Goal: Check status: Check status

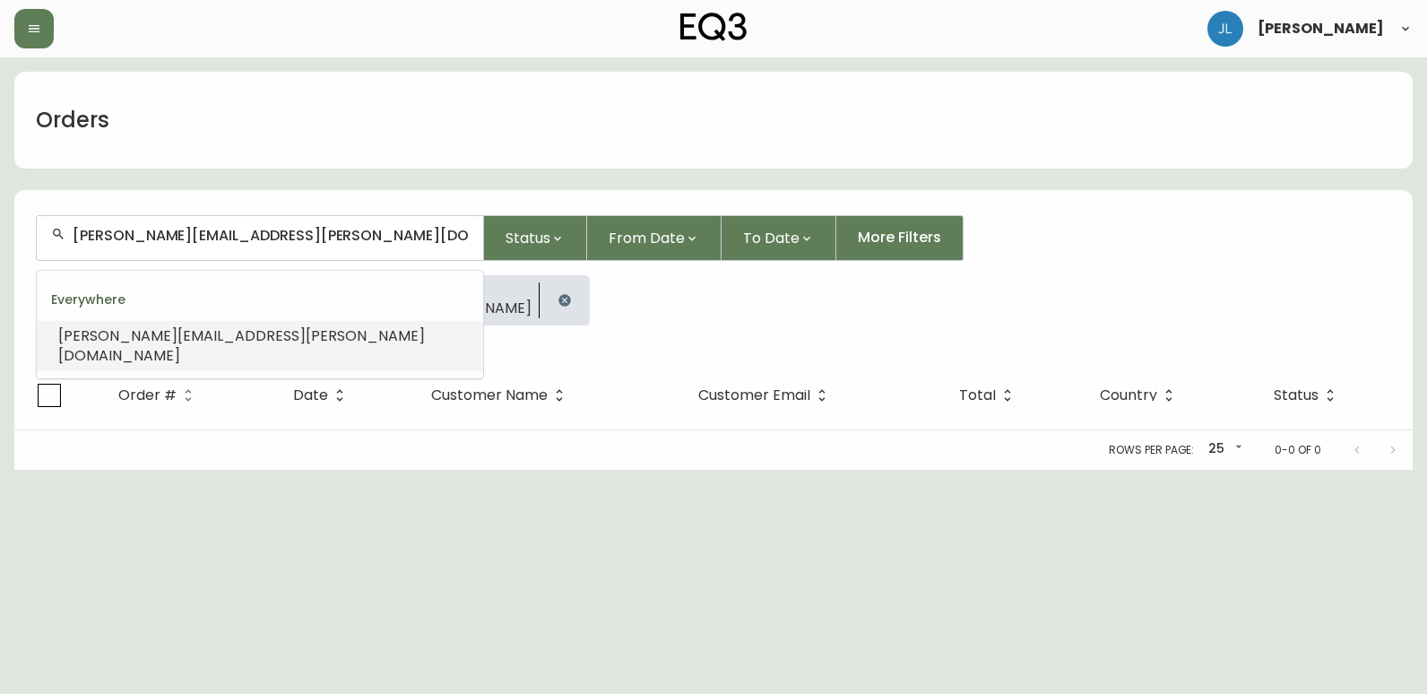
drag, startPoint x: 290, startPoint y: 242, endPoint x: -4, endPoint y: 242, distance: 293.2
click at [0, 242] on html "[PERSON_NAME] Orders [PERSON_NAME][EMAIL_ADDRESS][PERSON_NAME][DOMAIN_NAME] Sta…" at bounding box center [713, 235] width 1427 height 470
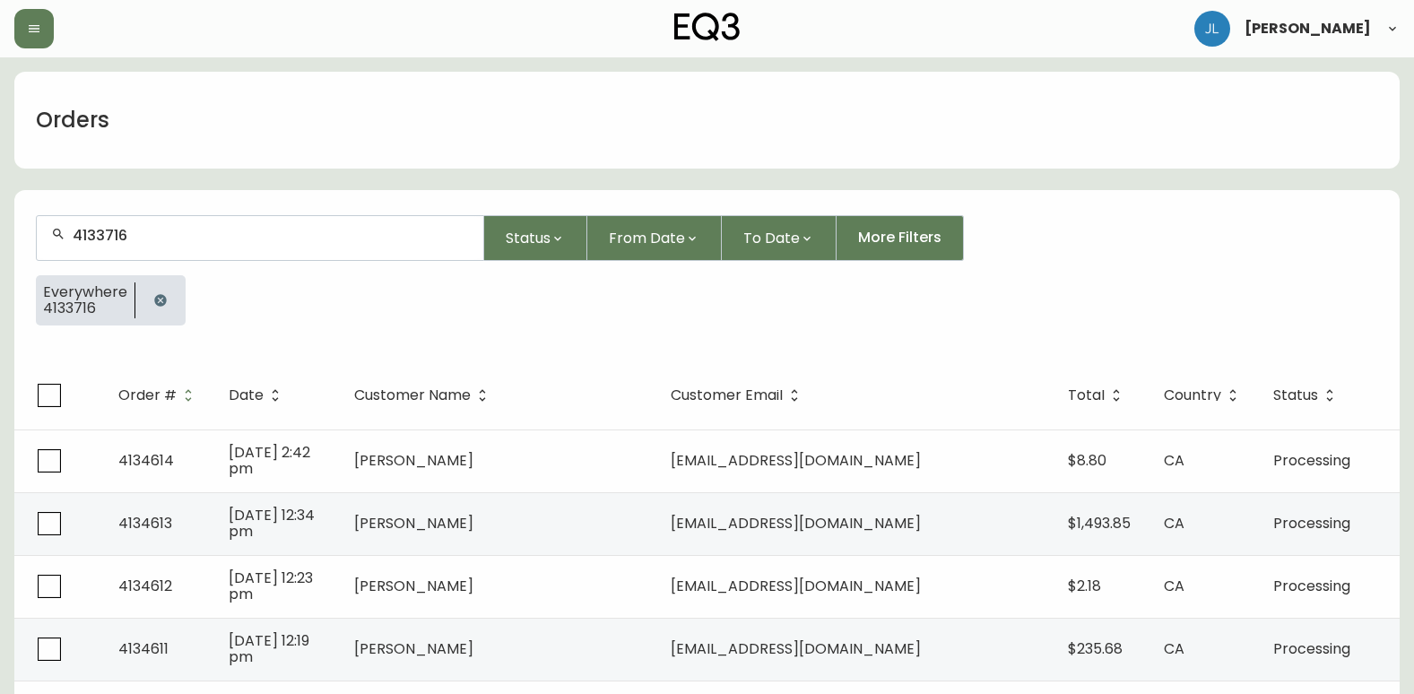
type input "4133716"
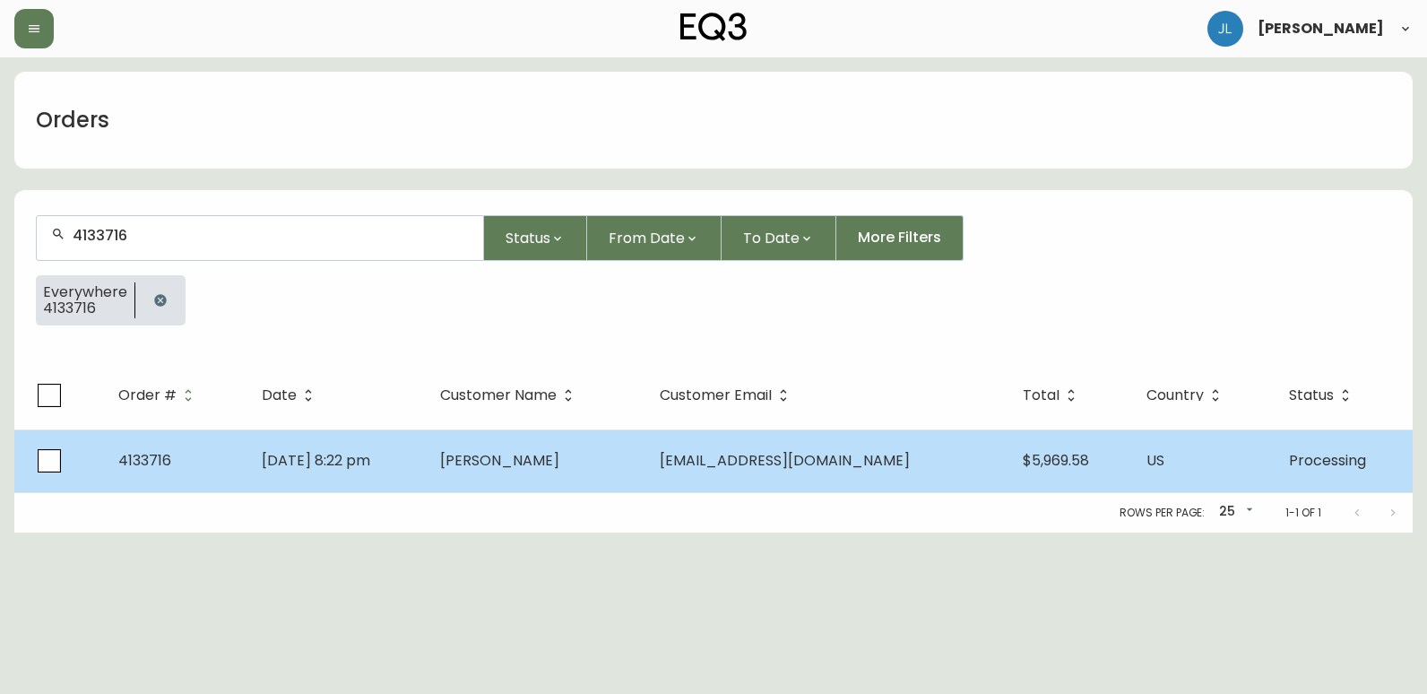
click at [646, 458] on td "[PERSON_NAME]" at bounding box center [536, 460] width 220 height 63
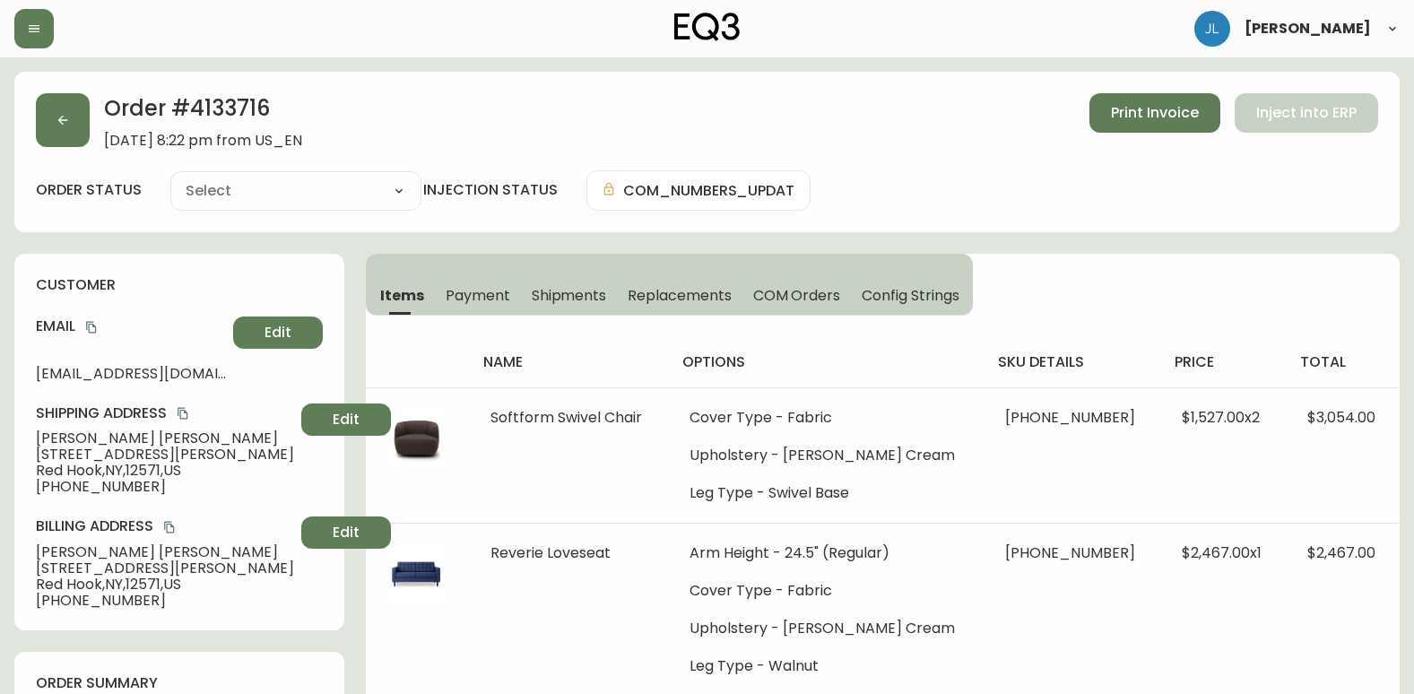
type input "Processing"
select select "PROCESSING"
click at [592, 289] on span "Shipments" at bounding box center [569, 295] width 75 height 19
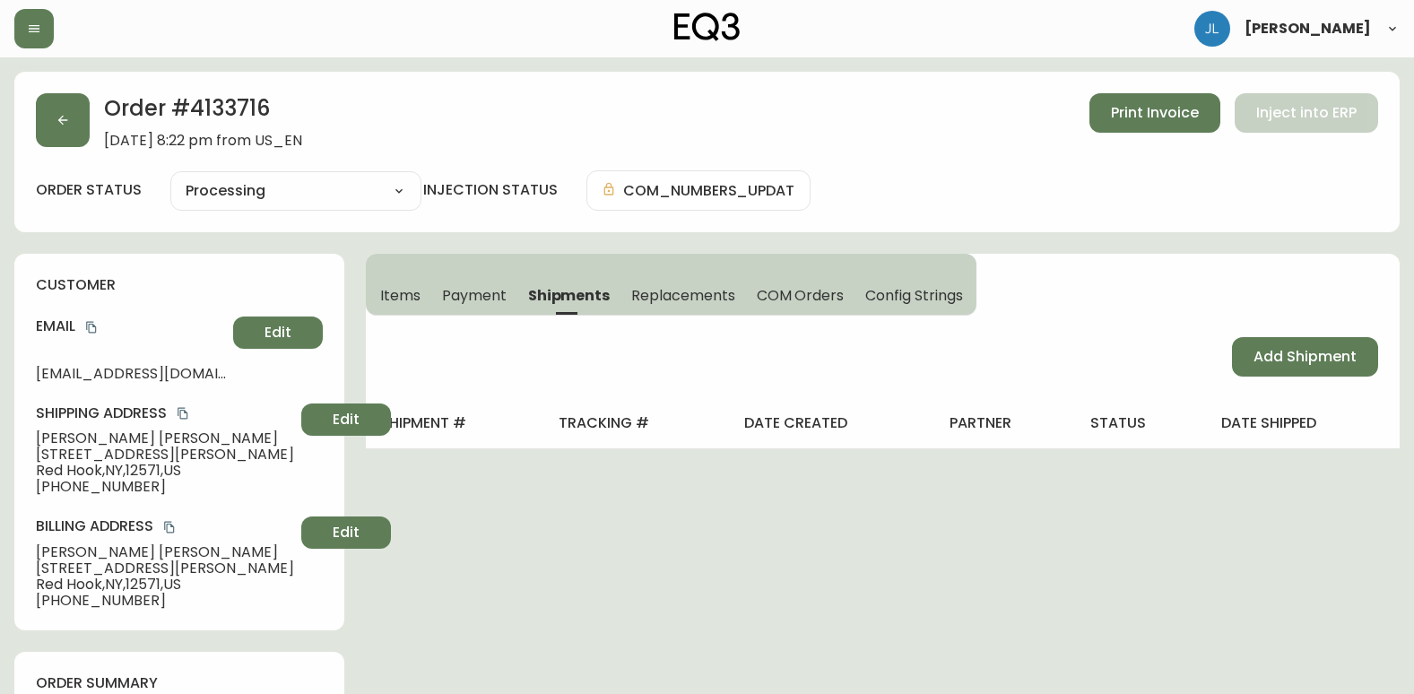
click at [386, 295] on span "Items" at bounding box center [400, 295] width 40 height 19
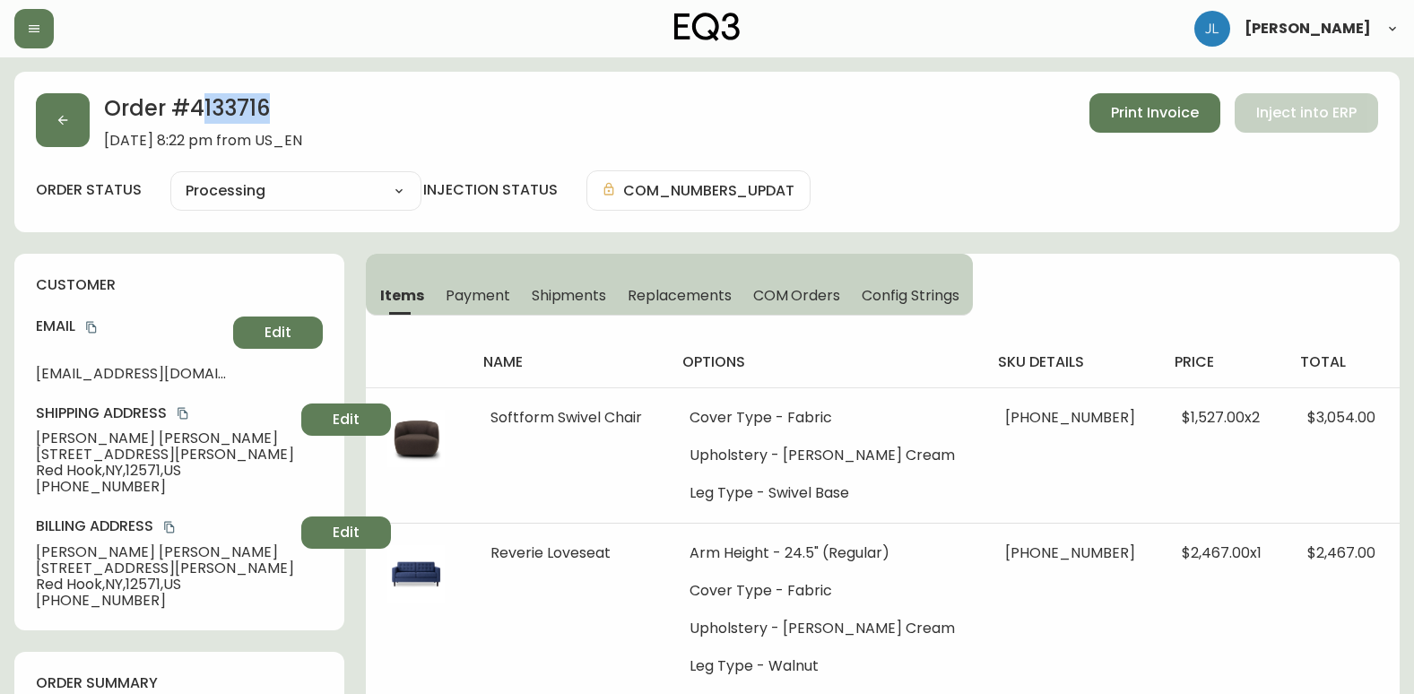
drag, startPoint x: 289, startPoint y: 108, endPoint x: 210, endPoint y: 113, distance: 79.0
click at [210, 113] on h2 "Order # 4133716" at bounding box center [203, 112] width 198 height 39
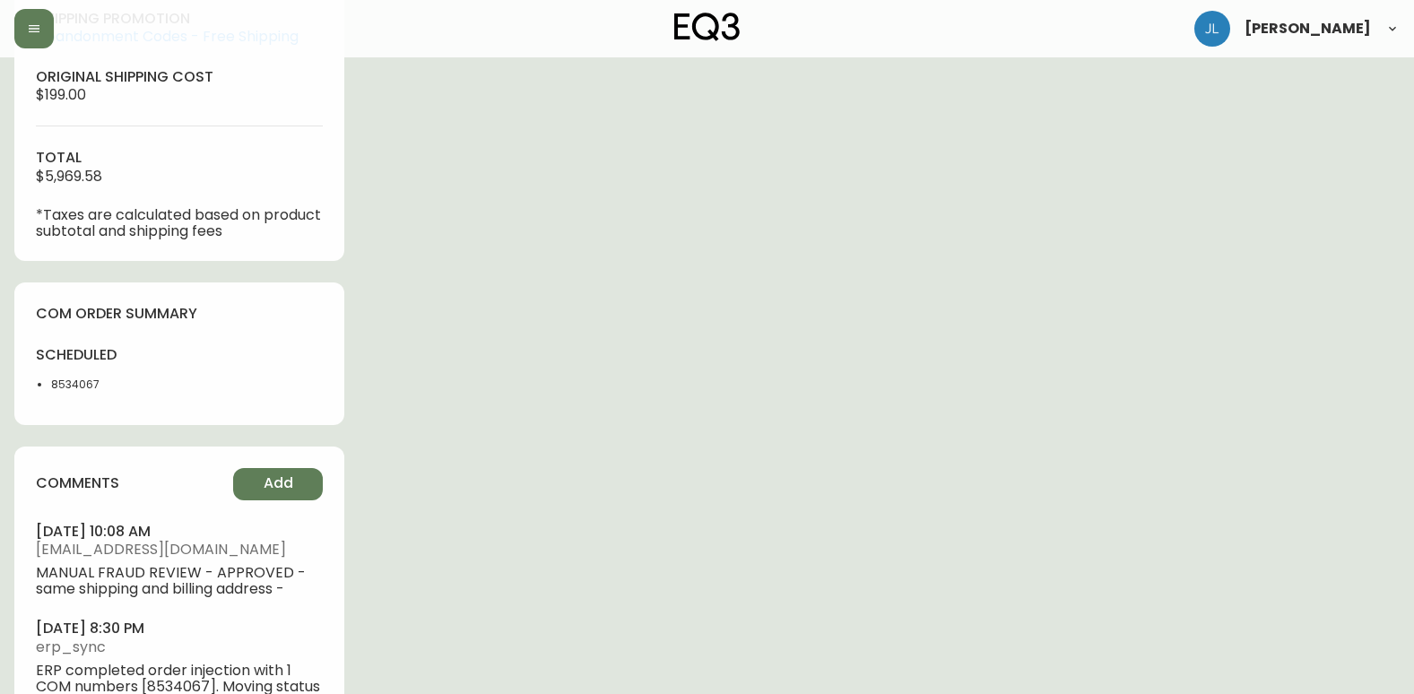
scroll to position [897, 0]
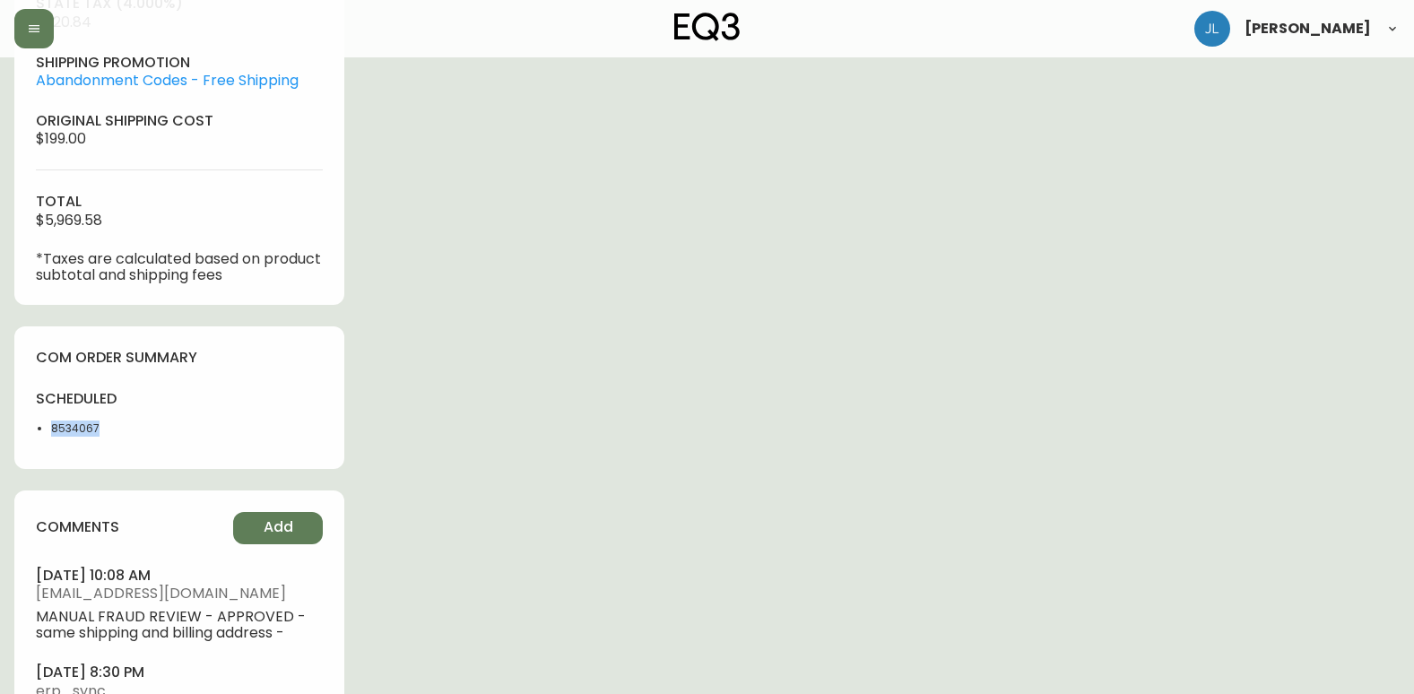
drag, startPoint x: 91, startPoint y: 429, endPoint x: 28, endPoint y: 429, distance: 63.7
click at [28, 429] on div "com order summary scheduled 8534067" at bounding box center [179, 397] width 330 height 143
copy li "8534067"
drag, startPoint x: 819, startPoint y: 37, endPoint x: 829, endPoint y: 56, distance: 22.1
click at [819, 37] on div "[PERSON_NAME]" at bounding box center [706, 28] width 1385 height 57
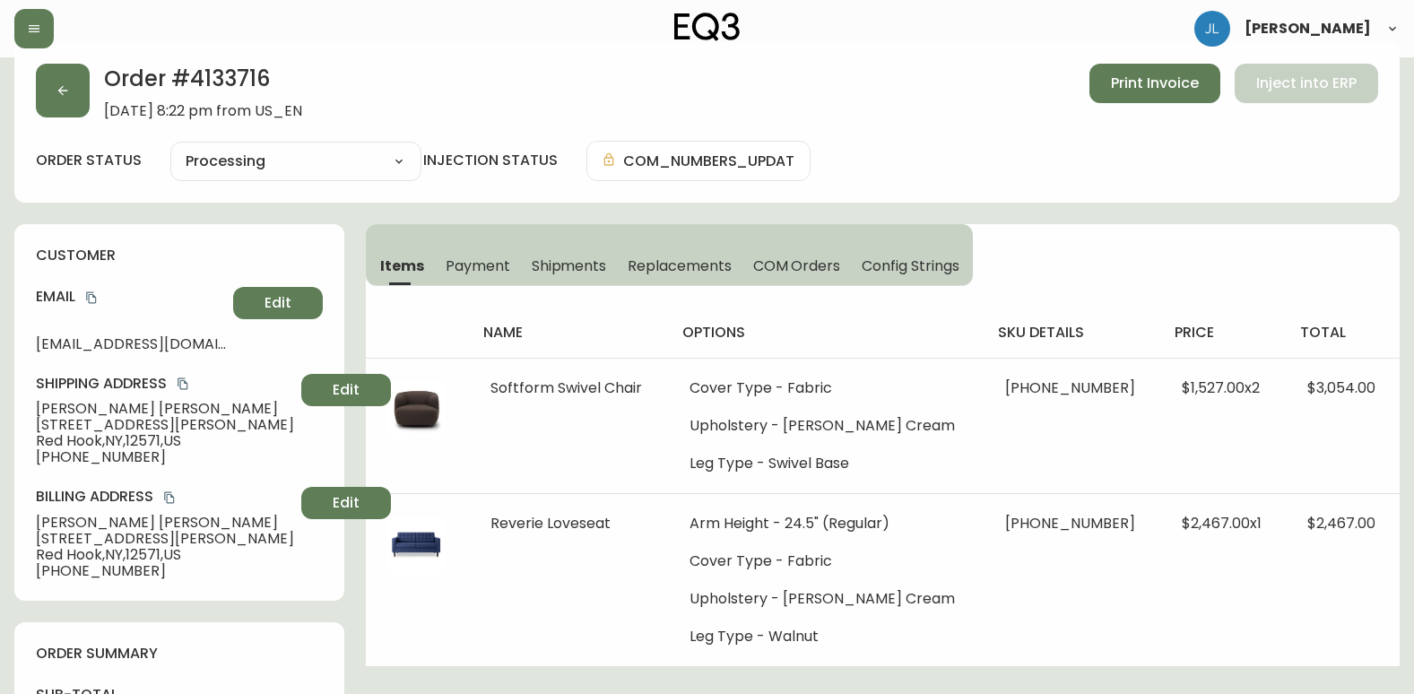
scroll to position [0, 0]
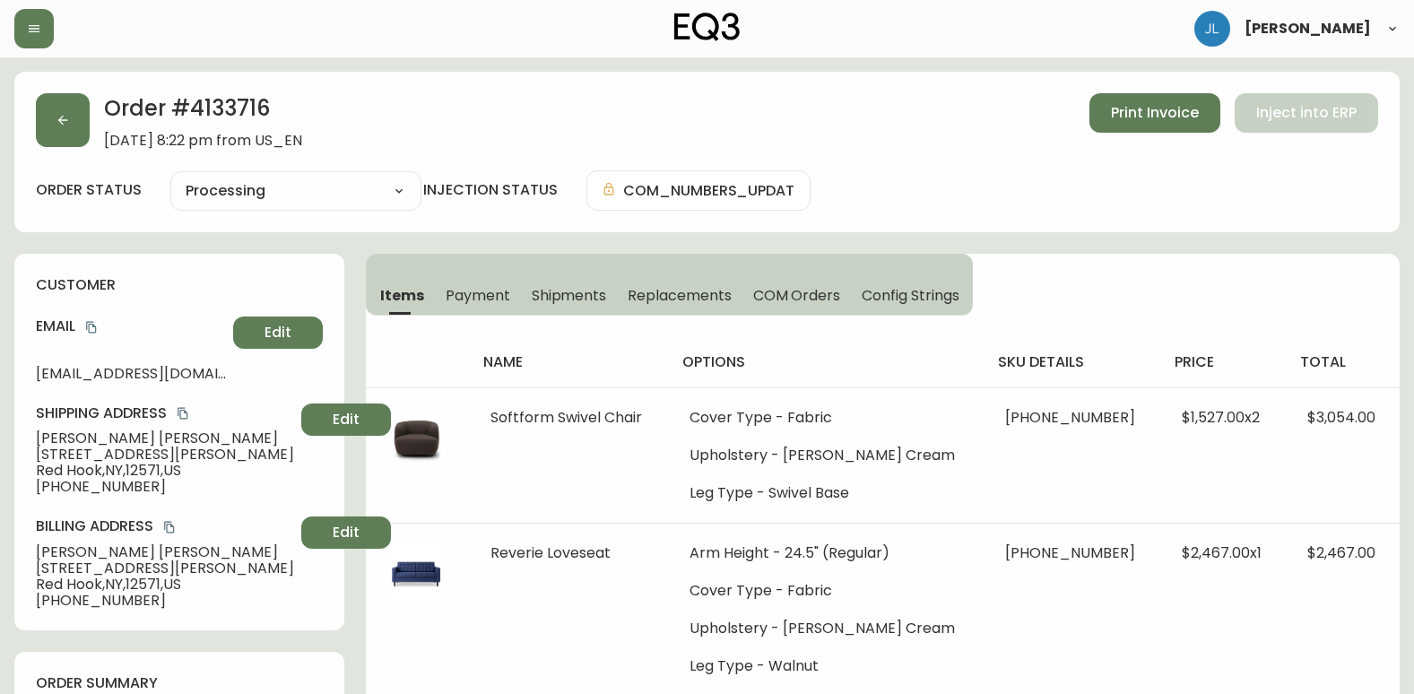
click at [957, 183] on div "order status Processing Cancelled Fully Shipped Processing Partially Shipped in…" at bounding box center [707, 190] width 1342 height 40
click at [971, 78] on div "Order # 4133716 [DATE] 8:22 pm from US_EN Print Invoice Inject into ERP order s…" at bounding box center [706, 152] width 1385 height 161
click at [878, 141] on div "Order # 4133716 [DATE] 8:22 pm from US_EN Print Invoice Inject into ERP" at bounding box center [707, 121] width 1342 height 56
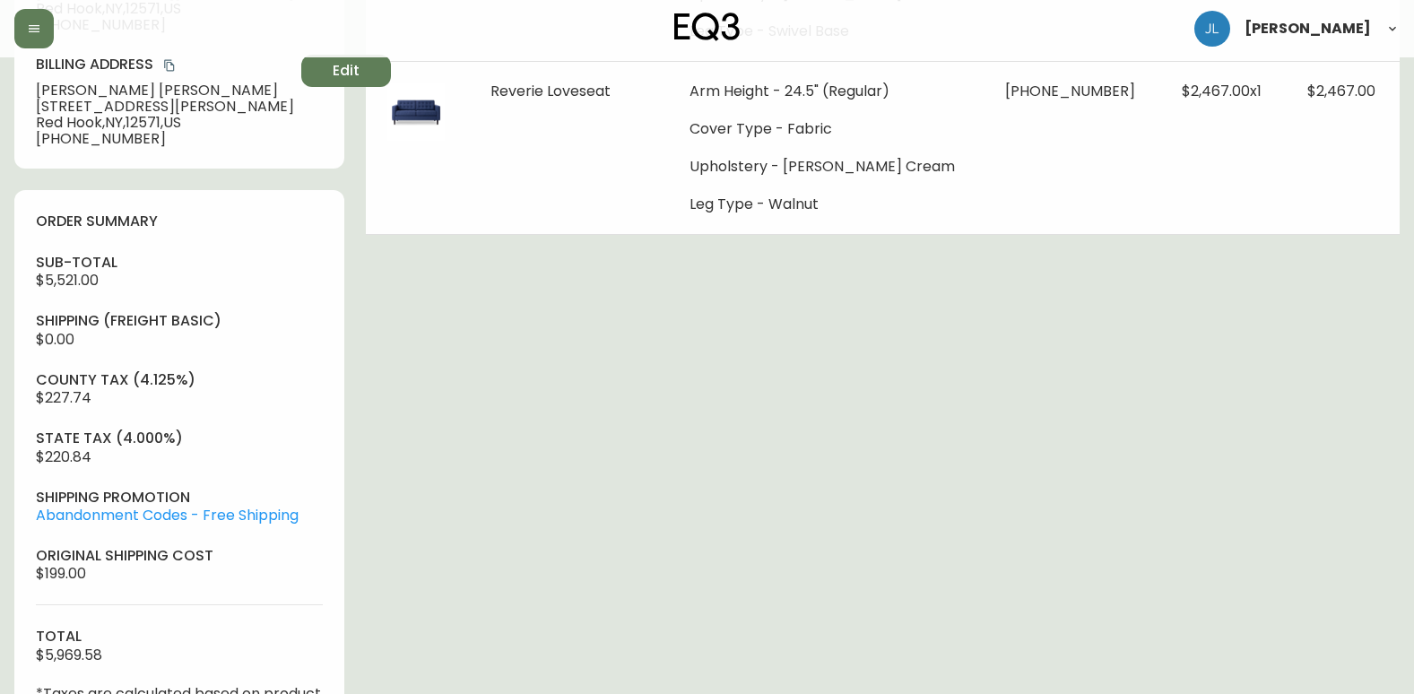
scroll to position [717, 0]
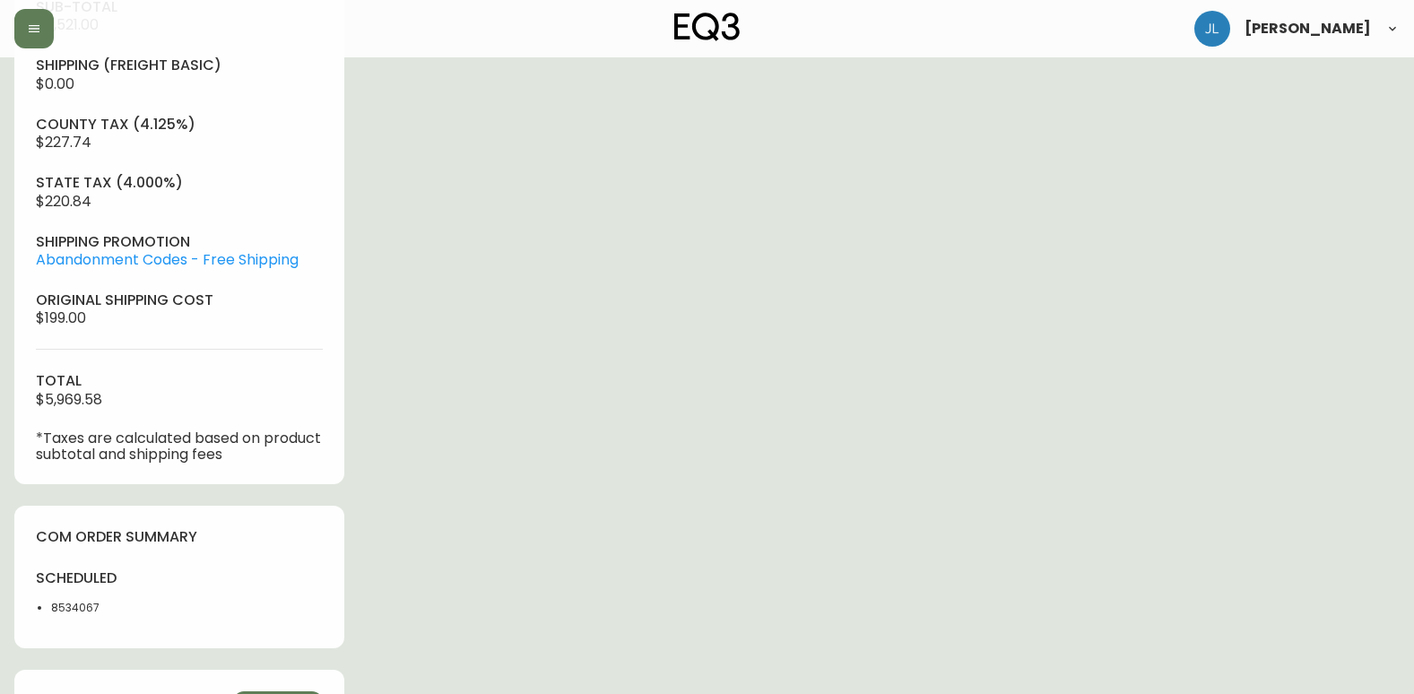
click at [698, 228] on div "Order # 4133716 [DATE] 8:22 pm from US_EN Print Invoice Inject into ERP order s…" at bounding box center [706, 171] width 1385 height 1634
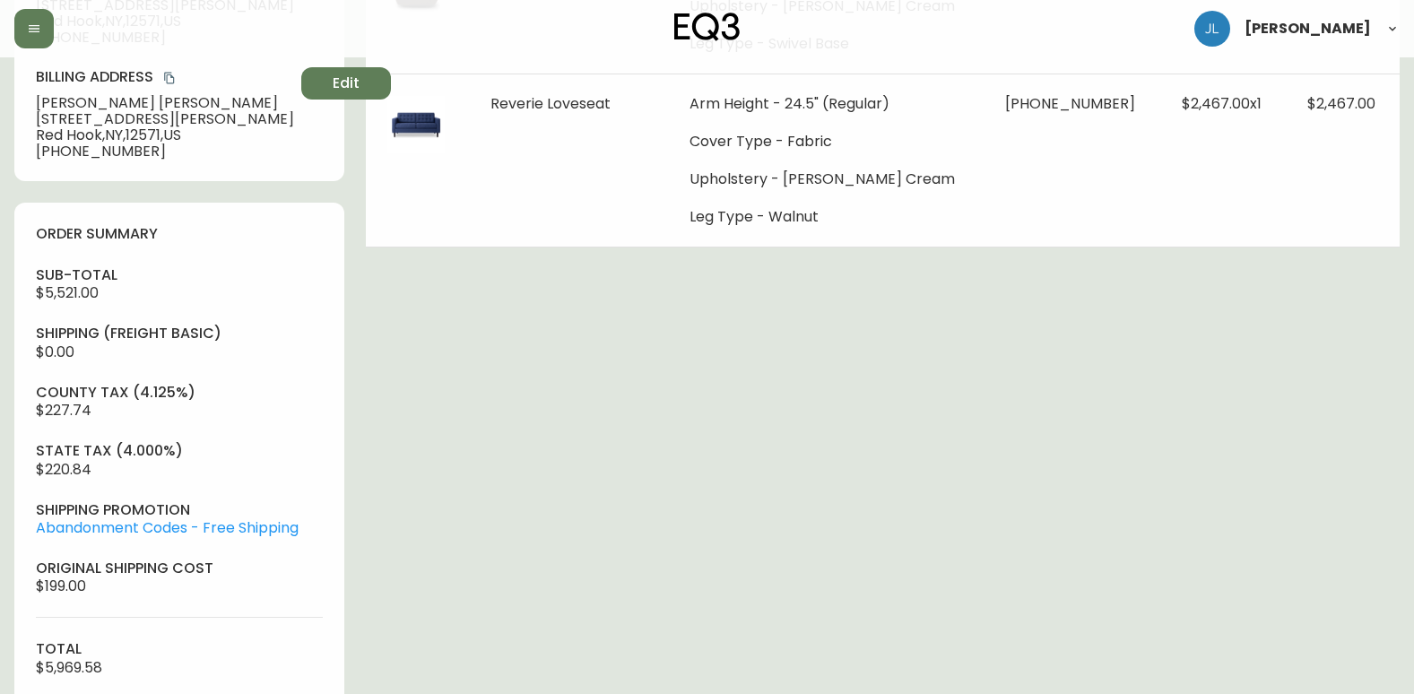
scroll to position [448, 0]
click at [725, 485] on div "Order # 4133716 [DATE] 8:22 pm from US_EN Print Invoice Inject into ERP order s…" at bounding box center [706, 440] width 1385 height 1634
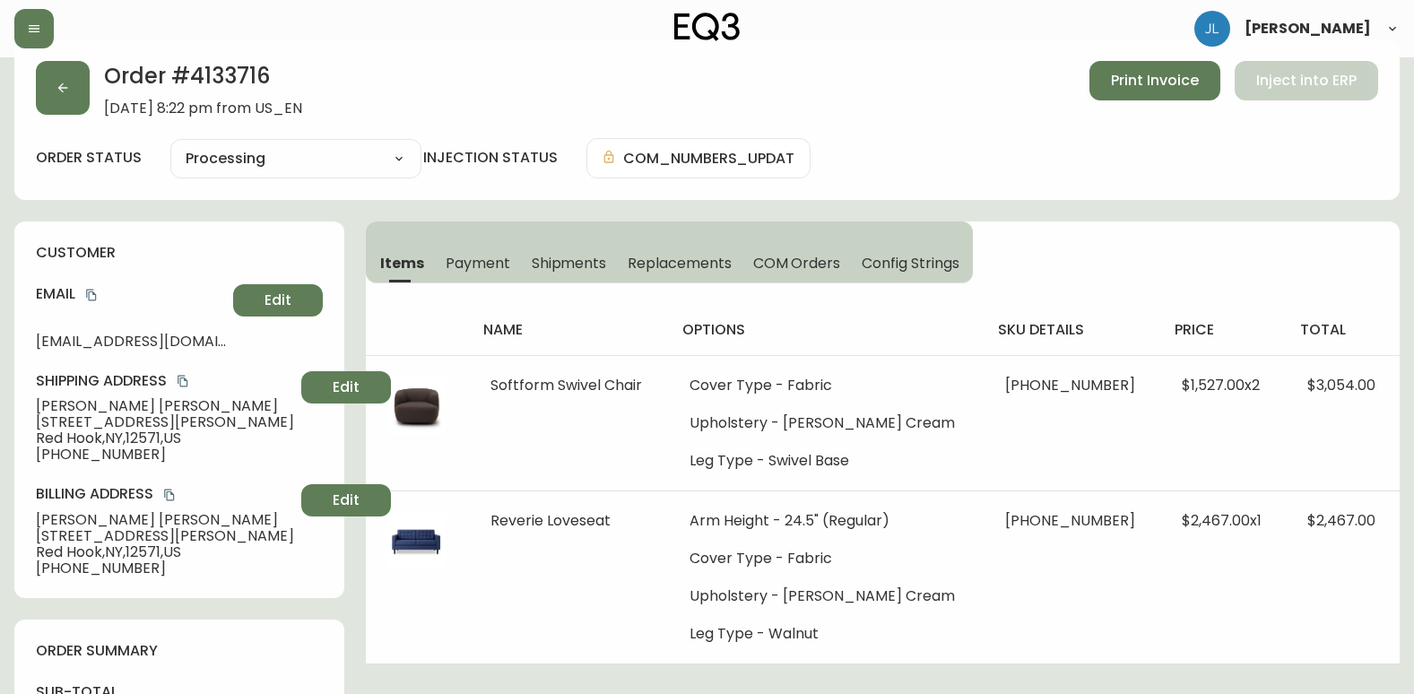
scroll to position [0, 0]
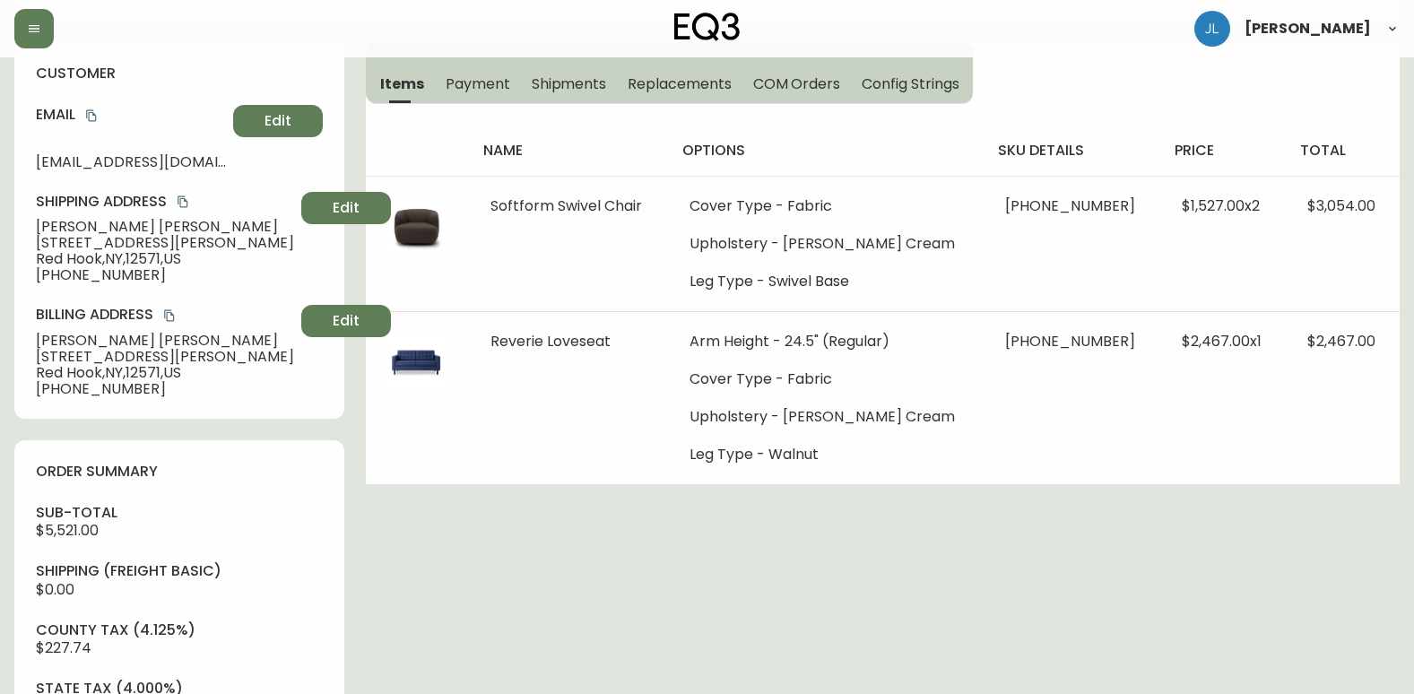
scroll to position [179, 0]
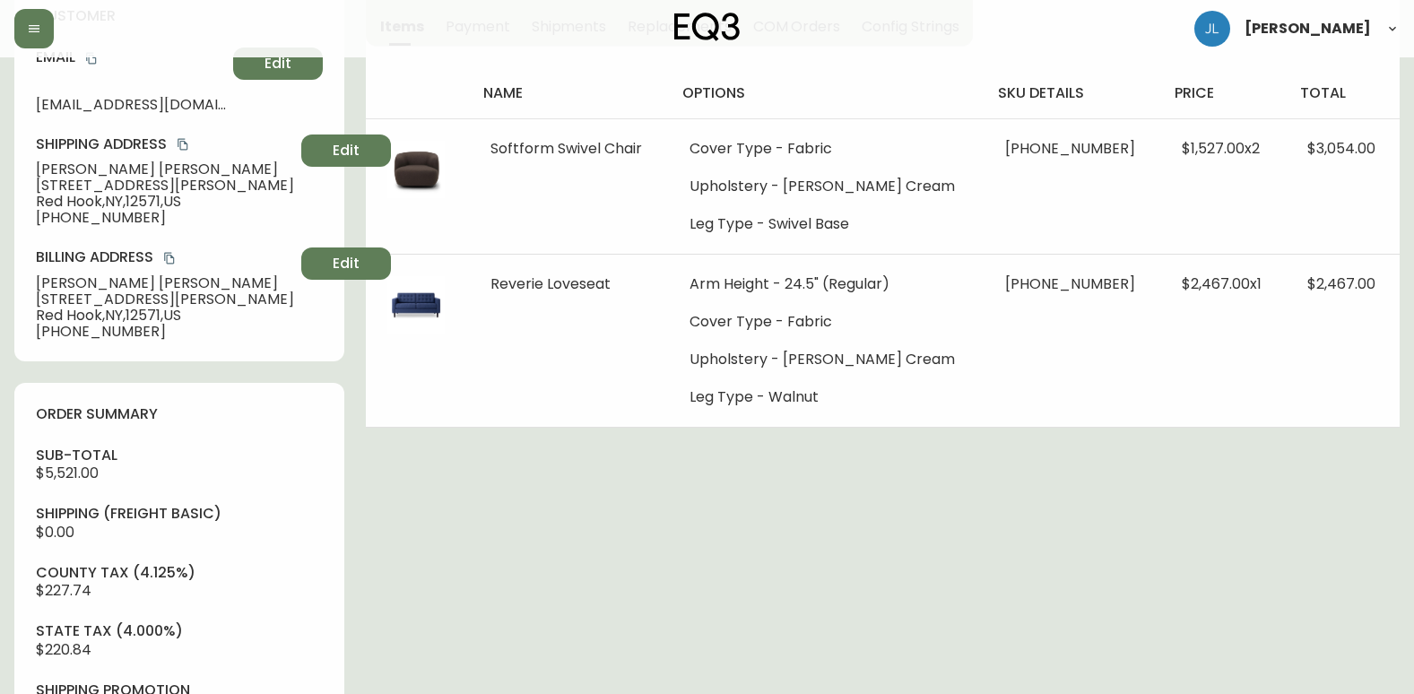
click at [582, 636] on div "Order # 4133716 [DATE] 8:22 pm from US_EN Print Invoice Inject into ERP order s…" at bounding box center [706, 620] width 1385 height 1634
click at [560, 553] on div "Order # 4133716 [DATE] 8:22 pm from US_EN Print Invoice Inject into ERP order s…" at bounding box center [706, 620] width 1385 height 1634
click at [235, 373] on div "Order # 4133716 [DATE] 8:22 pm from US_EN Print Invoice Inject into ERP order s…" at bounding box center [706, 620] width 1385 height 1634
click at [1126, 555] on div "Order # 4133716 [DATE] 8:22 pm from US_EN Print Invoice Inject into ERP order s…" at bounding box center [706, 620] width 1385 height 1634
click at [1326, 563] on div "Order # 4133716 [DATE] 8:22 pm from US_EN Print Invoice Inject into ERP order s…" at bounding box center [706, 620] width 1385 height 1634
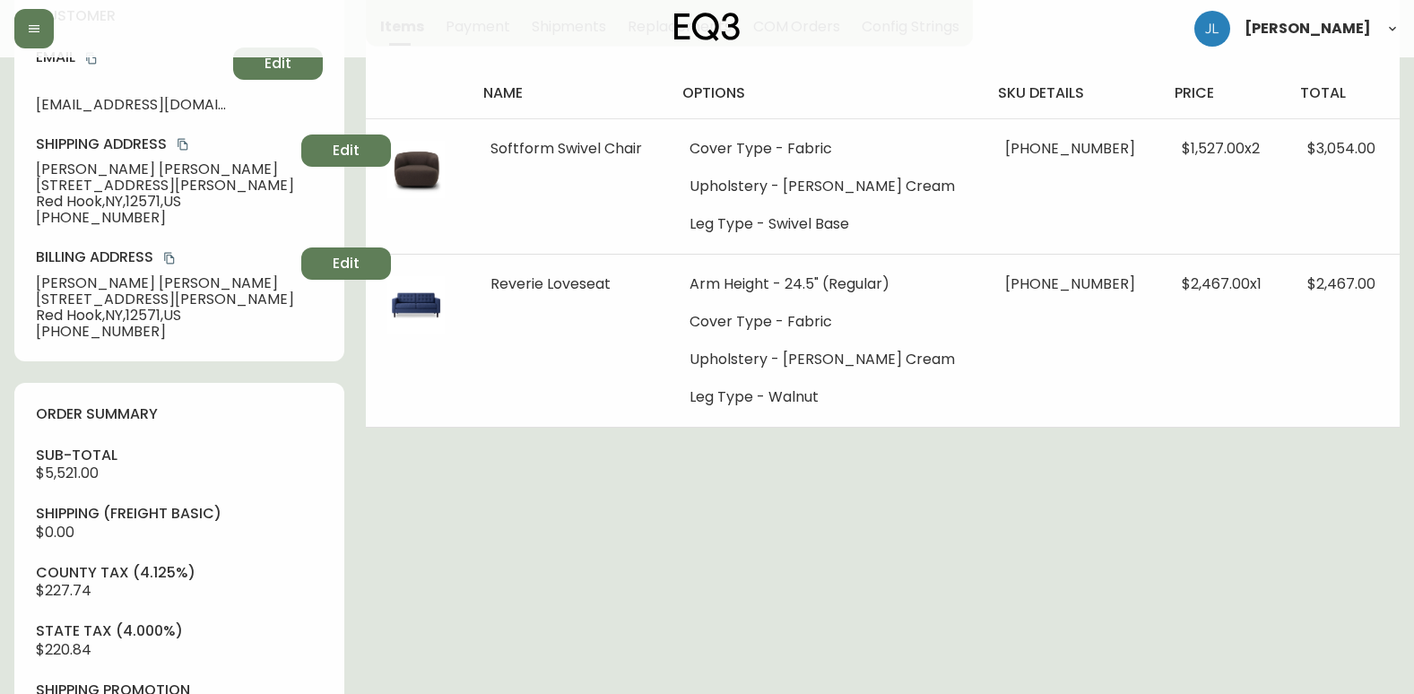
drag, startPoint x: 1285, startPoint y: 561, endPoint x: 1378, endPoint y: 540, distance: 95.7
click at [1288, 559] on div "Order # 4133716 [DATE] 8:22 pm from US_EN Print Invoice Inject into ERP order s…" at bounding box center [706, 620] width 1385 height 1634
